Goal: Task Accomplishment & Management: Use online tool/utility

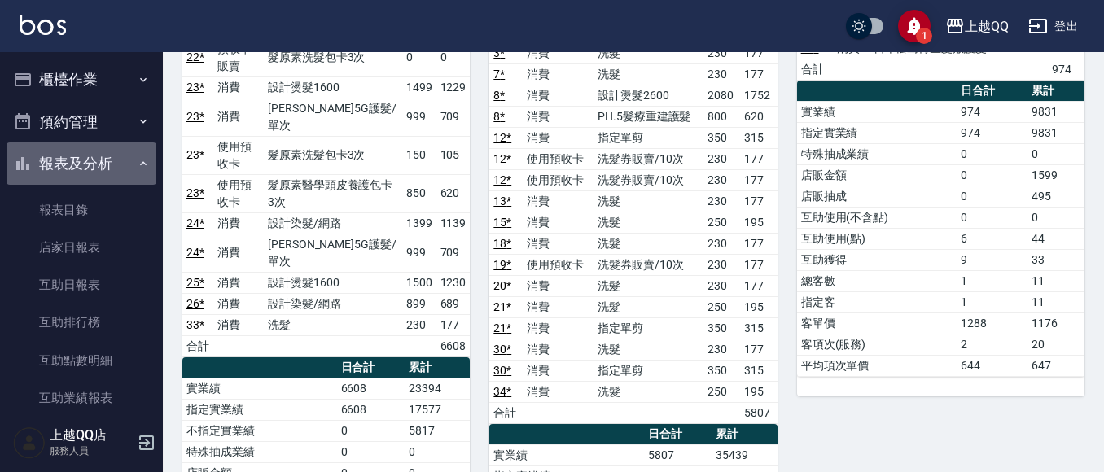
click at [128, 160] on button "報表及分析" at bounding box center [82, 163] width 150 height 42
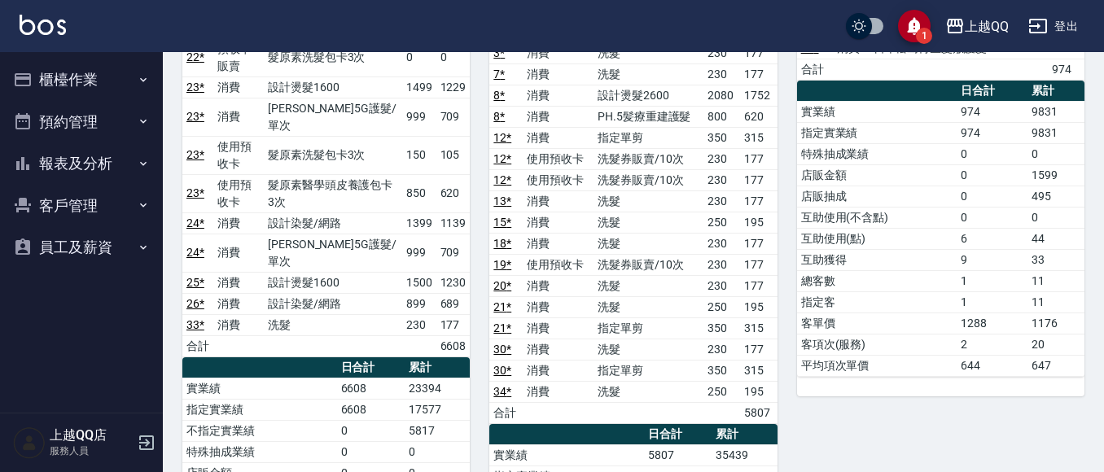
click at [129, 73] on button "櫃檯作業" at bounding box center [82, 80] width 150 height 42
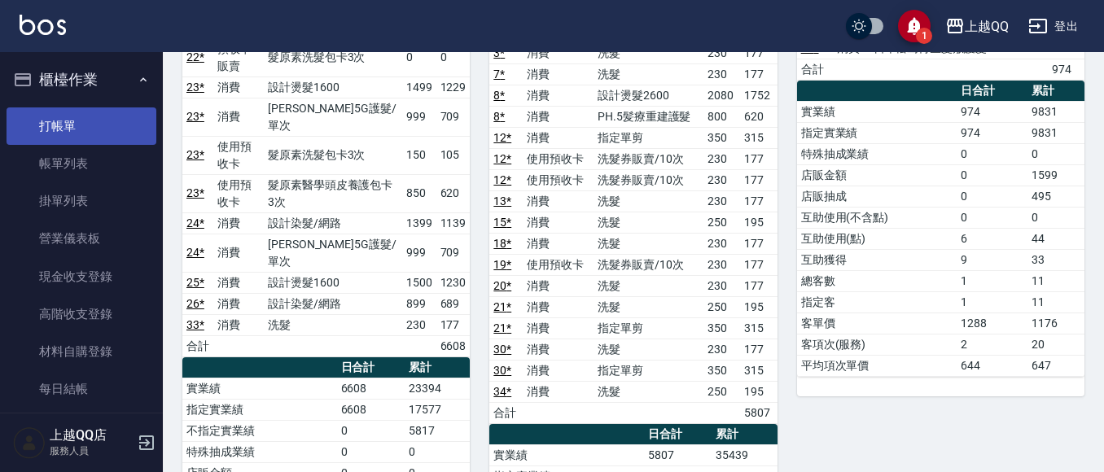
click at [134, 119] on link "打帳單" at bounding box center [82, 125] width 150 height 37
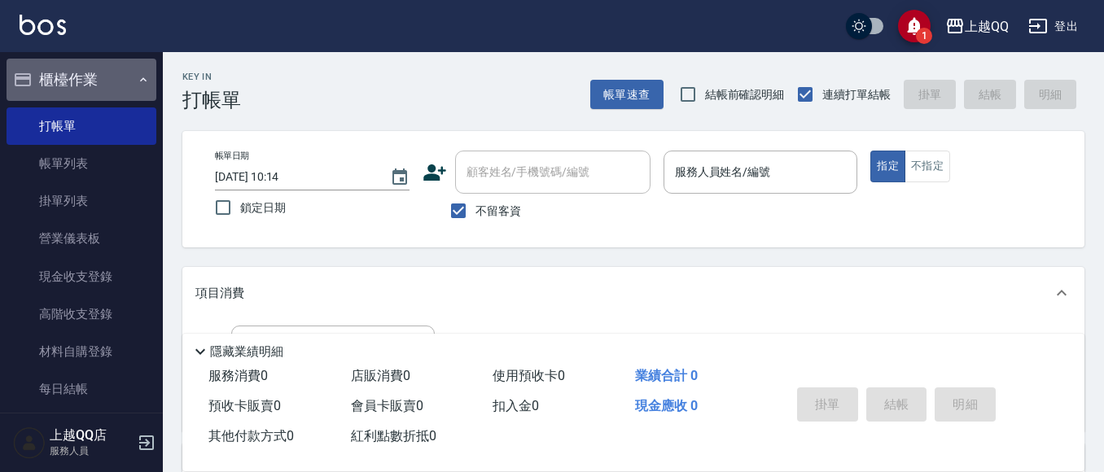
click at [137, 81] on icon "button" at bounding box center [143, 79] width 13 height 13
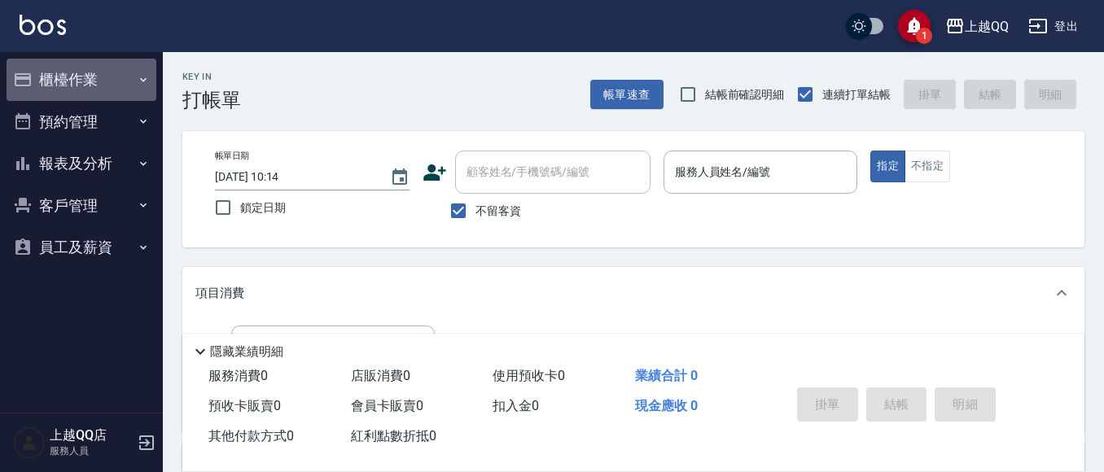
click at [147, 77] on icon "button" at bounding box center [143, 79] width 13 height 13
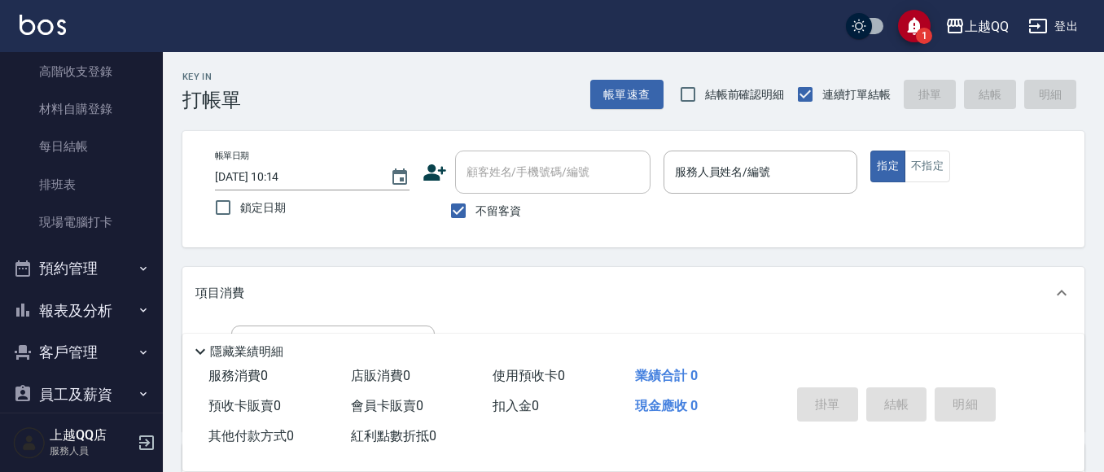
scroll to position [244, 0]
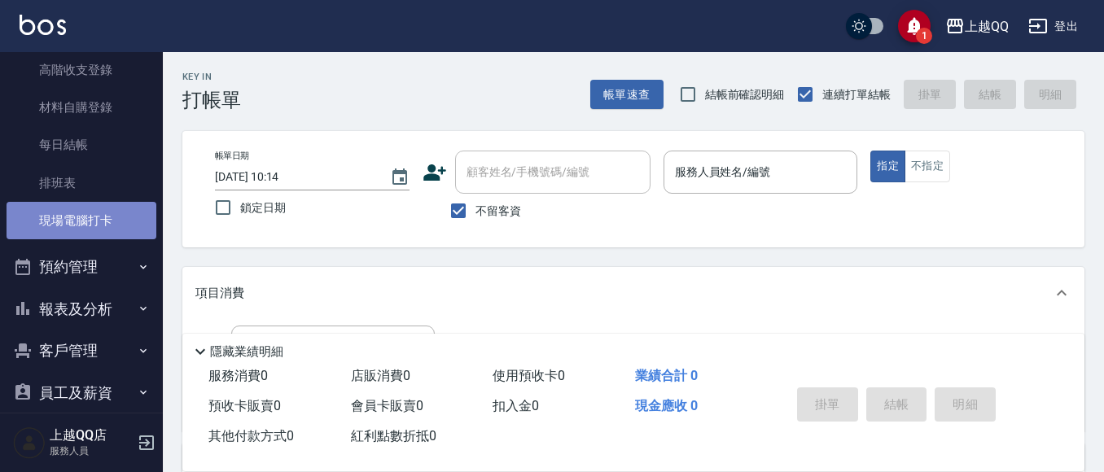
click at [85, 210] on link "現場電腦打卡" at bounding box center [82, 220] width 150 height 37
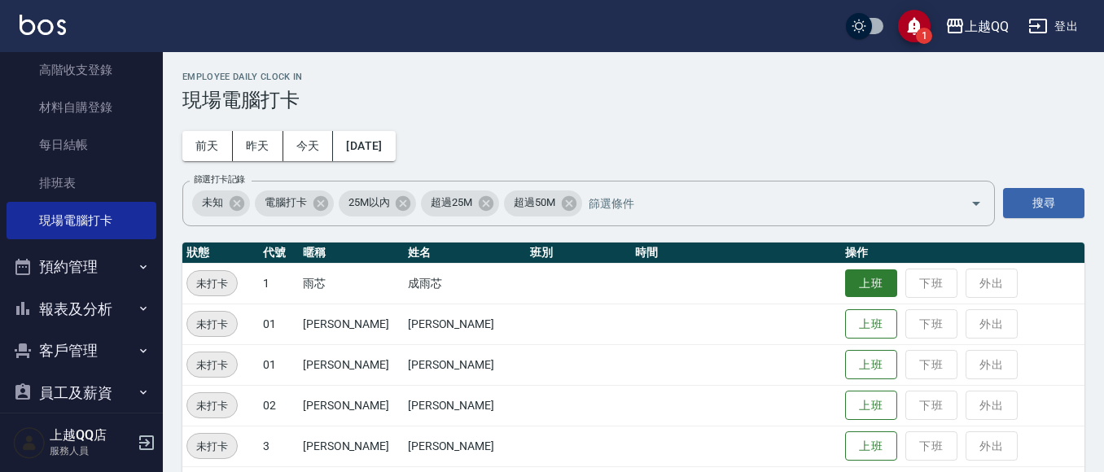
click at [845, 278] on button "上班" at bounding box center [871, 283] width 52 height 28
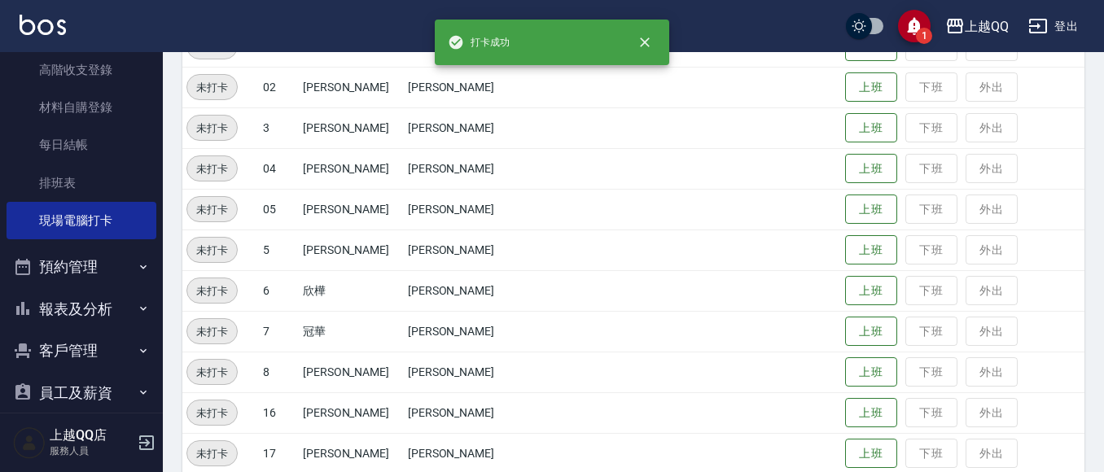
scroll to position [326, 0]
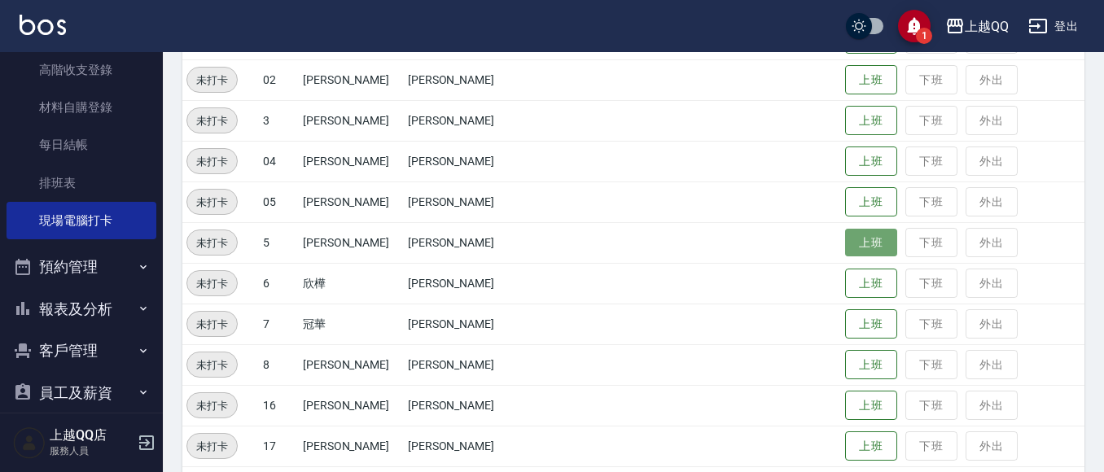
click at [845, 245] on button "上班" at bounding box center [871, 243] width 52 height 28
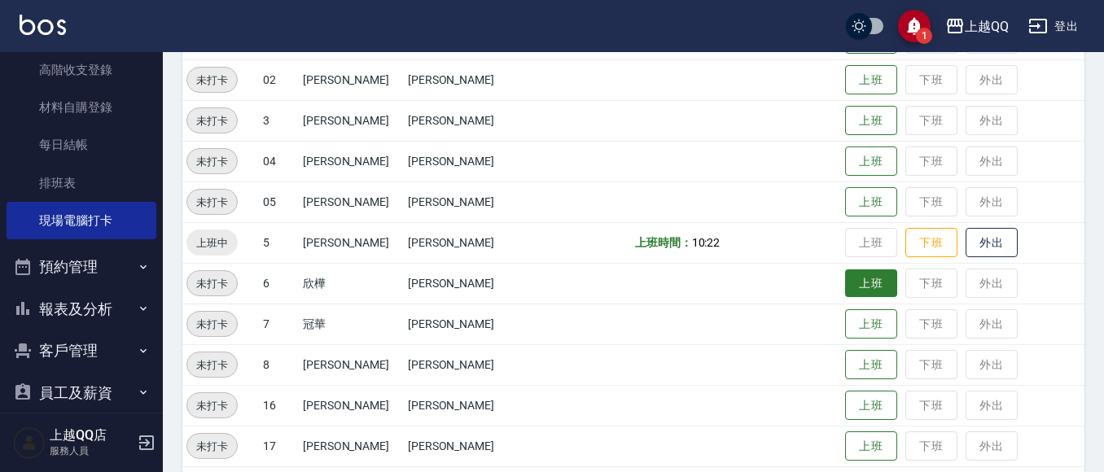
click at [845, 282] on button "上班" at bounding box center [871, 283] width 52 height 28
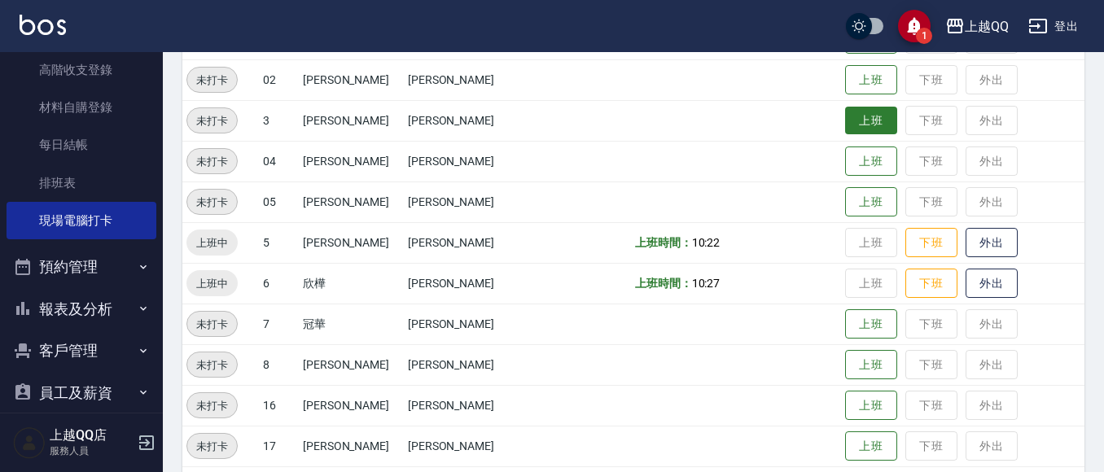
click at [845, 110] on button "上班" at bounding box center [871, 121] width 52 height 28
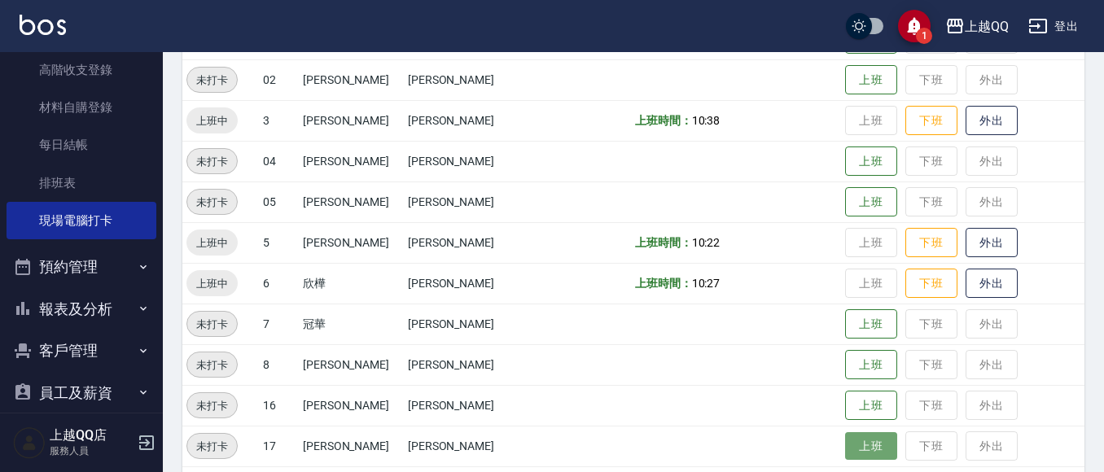
click at [857, 445] on button "上班" at bounding box center [871, 446] width 52 height 28
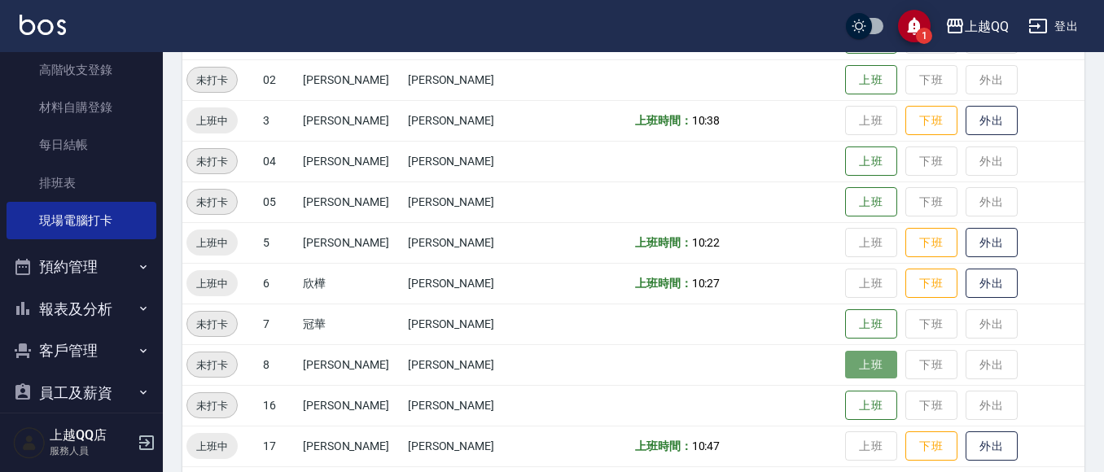
click at [845, 370] on button "上班" at bounding box center [871, 365] width 52 height 28
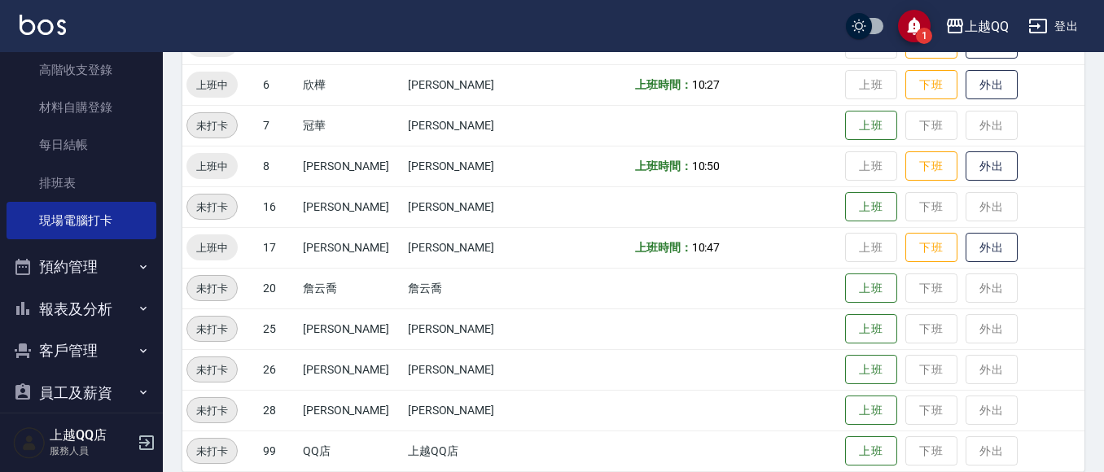
scroll to position [544, 0]
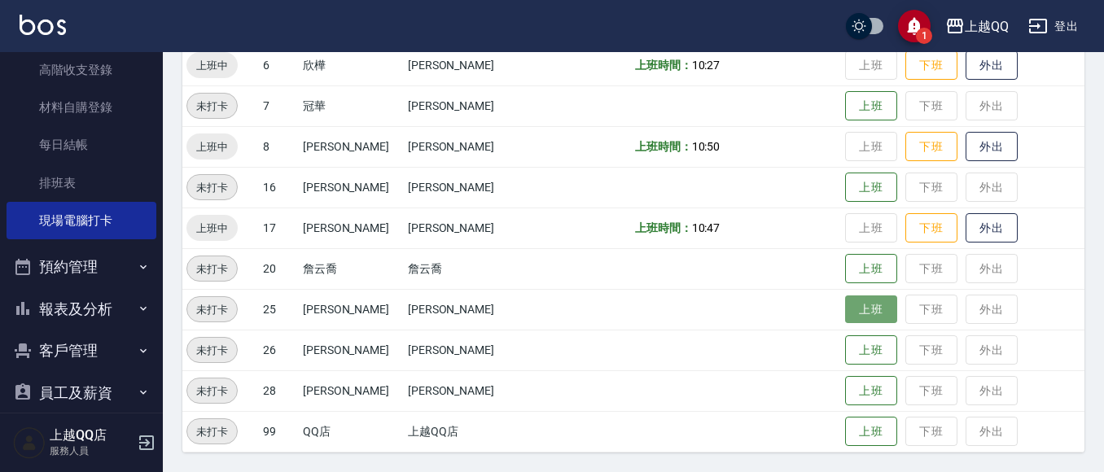
click at [862, 313] on button "上班" at bounding box center [871, 310] width 52 height 28
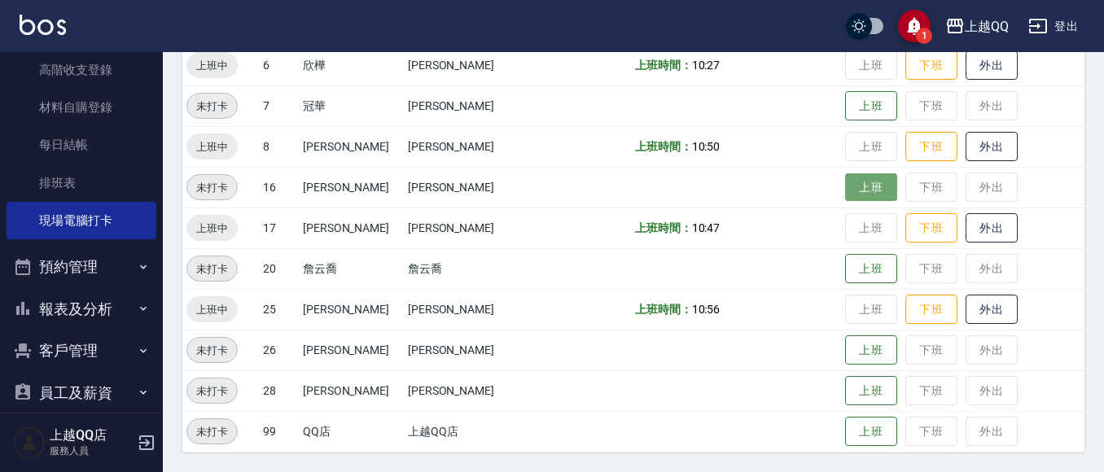
click at [845, 196] on button "上班" at bounding box center [871, 187] width 52 height 28
